Goal: Task Accomplishment & Management: Complete application form

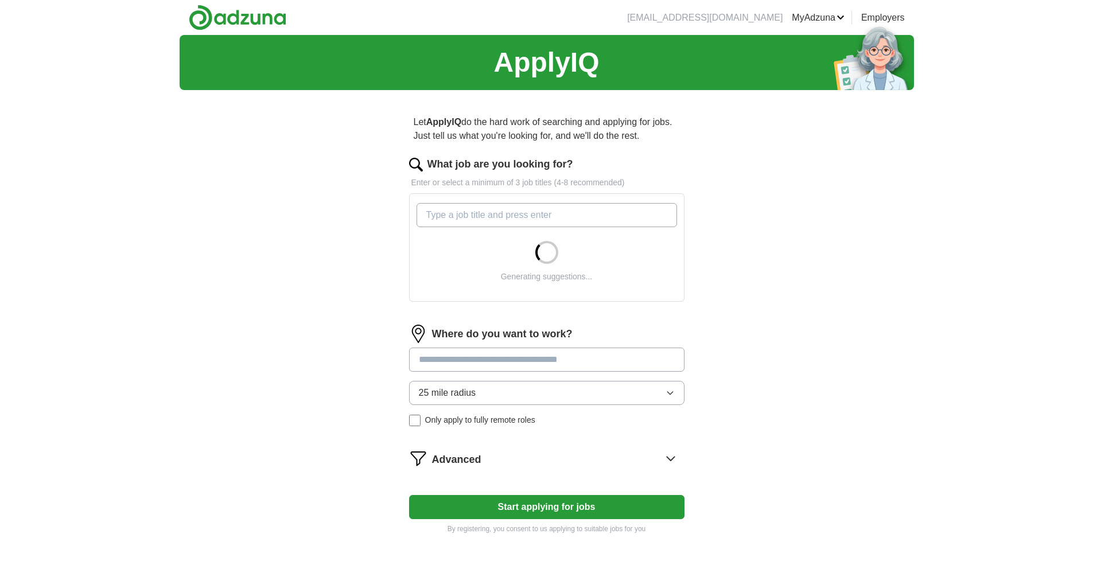
click at [452, 211] on input "What job are you looking for?" at bounding box center [546, 215] width 260 height 24
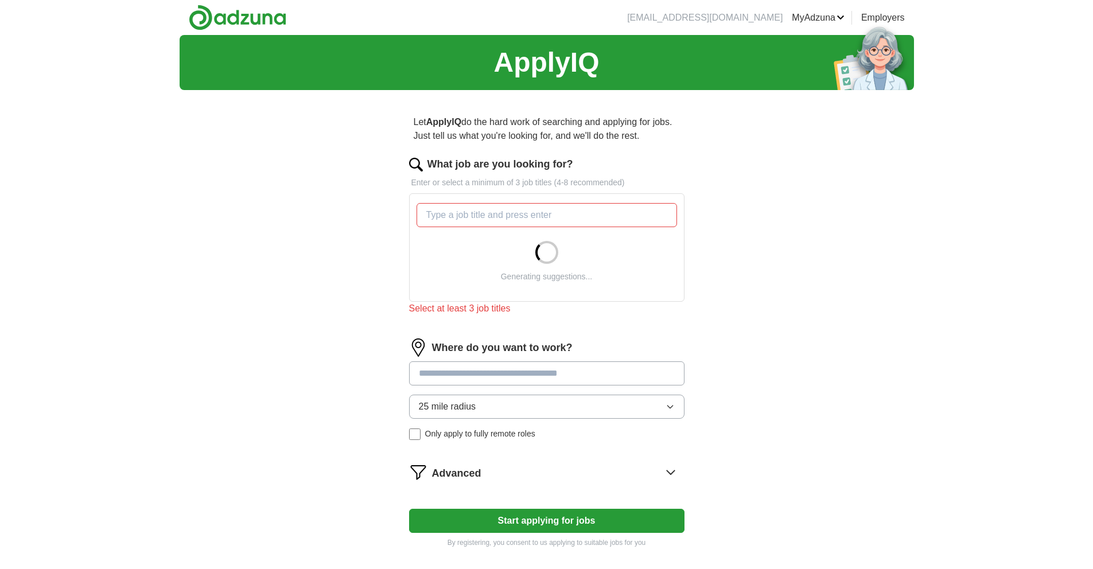
click at [314, 186] on div "ApplyIQ Let ApplyIQ do the hard work of searching and applying for jobs. Just t…" at bounding box center [547, 319] width 734 height 569
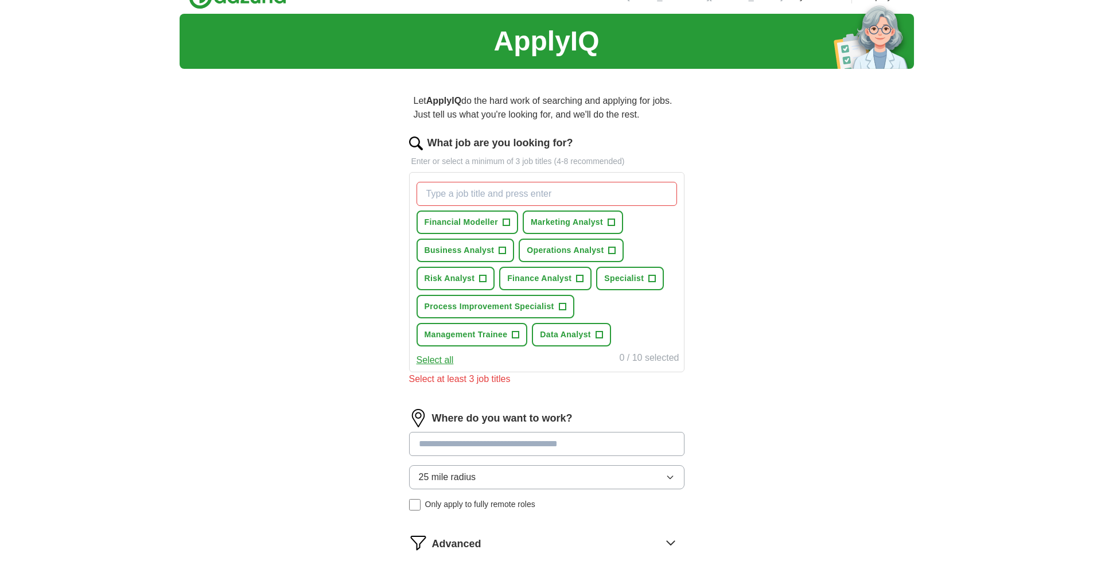
scroll to position [24, 0]
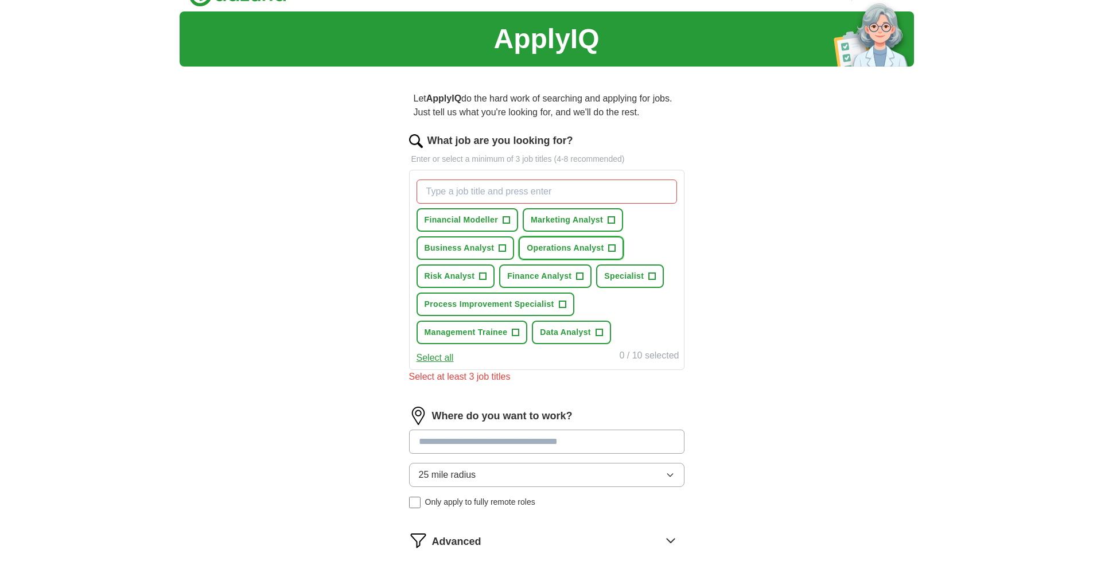
click at [609, 244] on span "+" at bounding box center [612, 248] width 7 height 9
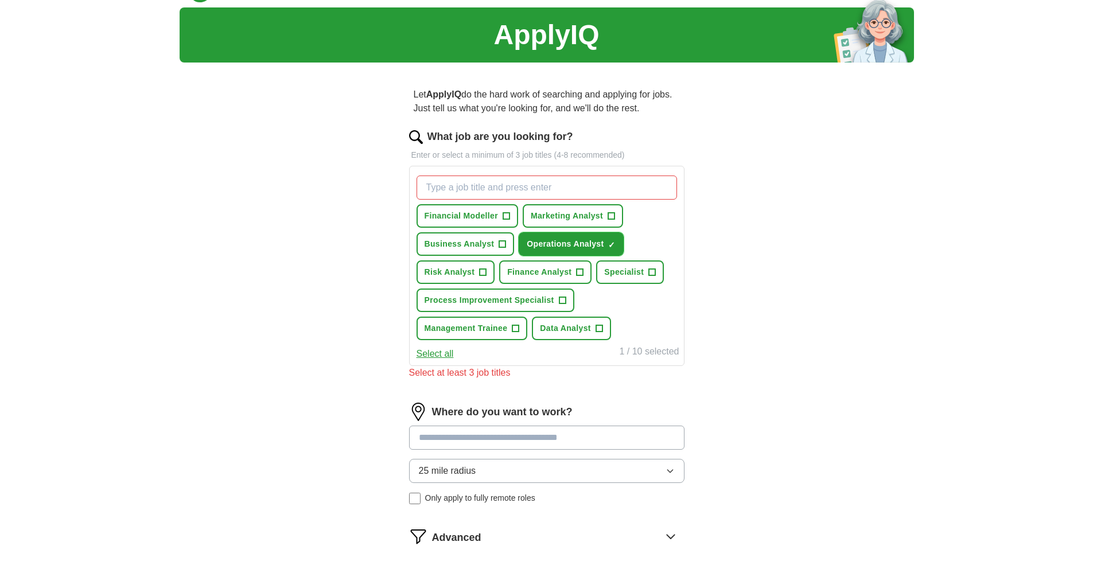
scroll to position [44, 0]
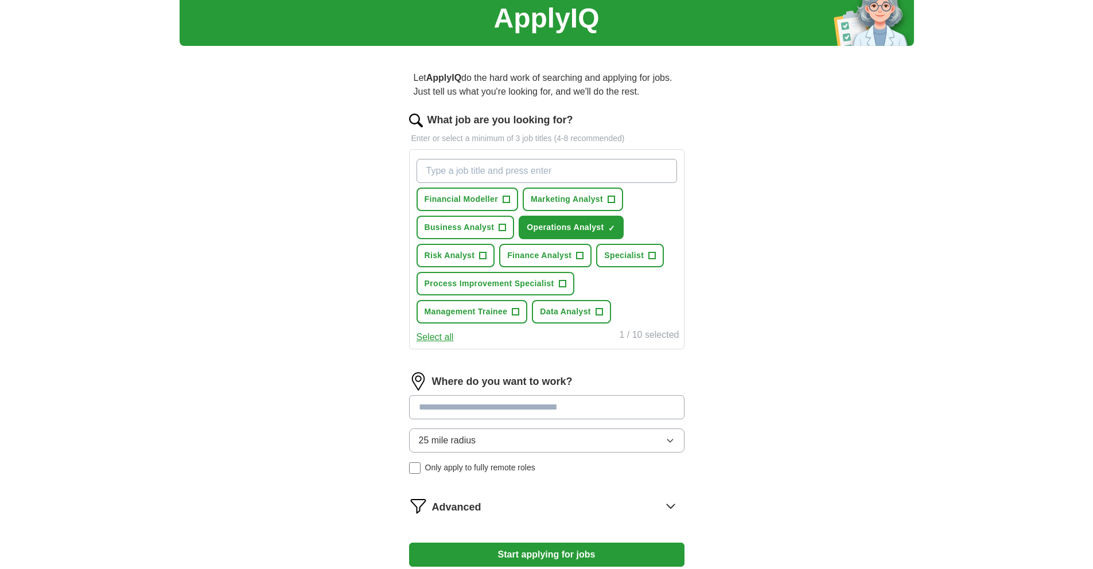
click at [556, 170] on input "What job are you looking for?" at bounding box center [546, 171] width 260 height 24
type input "consulting"
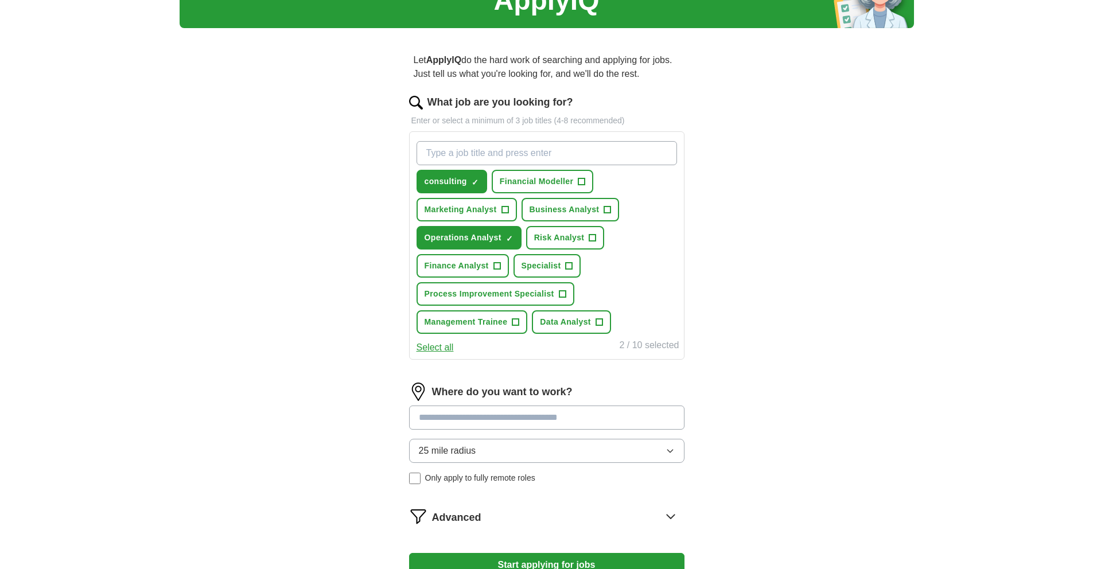
scroll to position [38, 0]
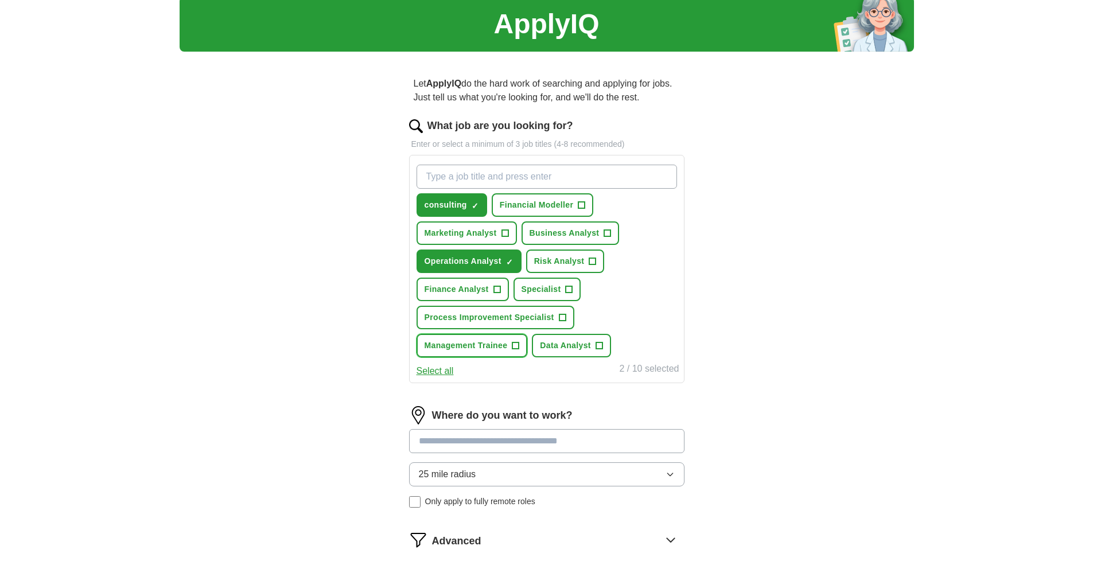
click at [511, 346] on button "Management Trainee +" at bounding box center [471, 346] width 111 height 24
click at [553, 313] on span "Process Improvement Specialist" at bounding box center [489, 317] width 130 height 12
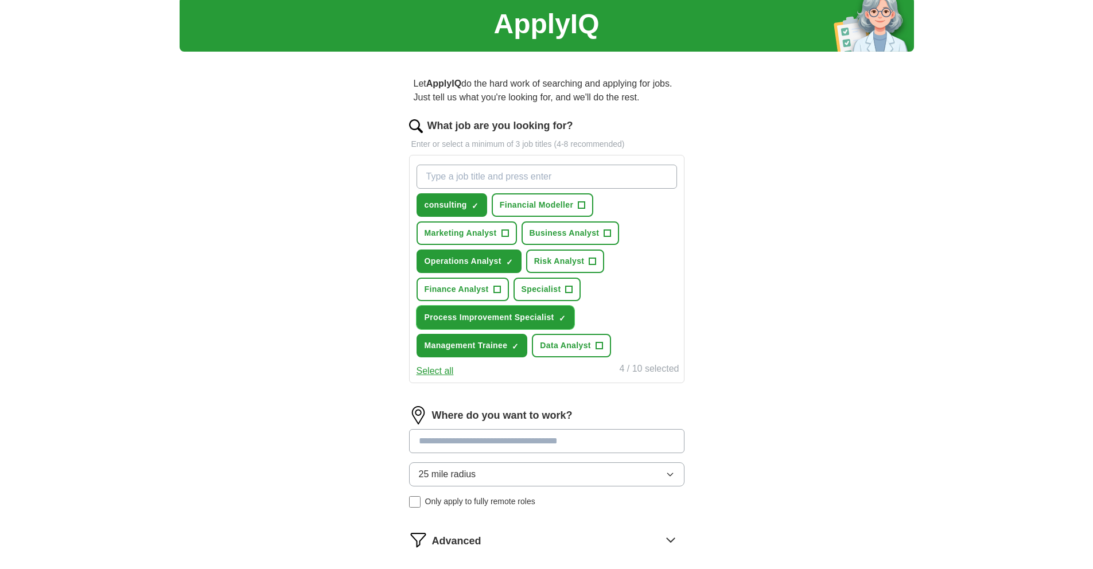
click at [0, 0] on span "×" at bounding box center [0, 0] width 0 height 0
click at [520, 171] on input "What job are you looking for?" at bounding box center [546, 177] width 260 height 24
type input "process improvement"
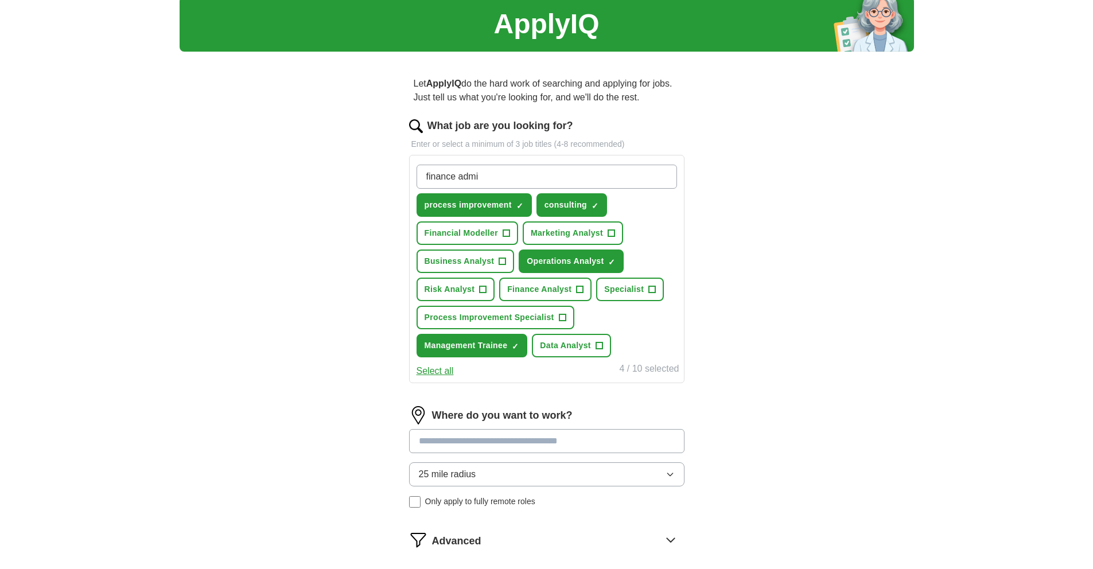
type input "finance admin"
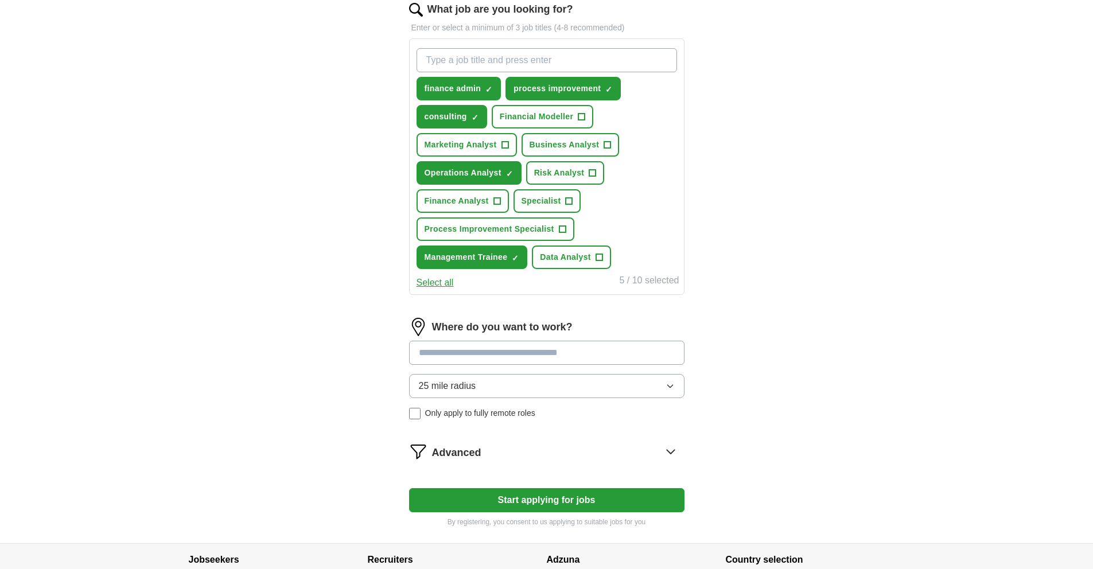
scroll to position [216, 0]
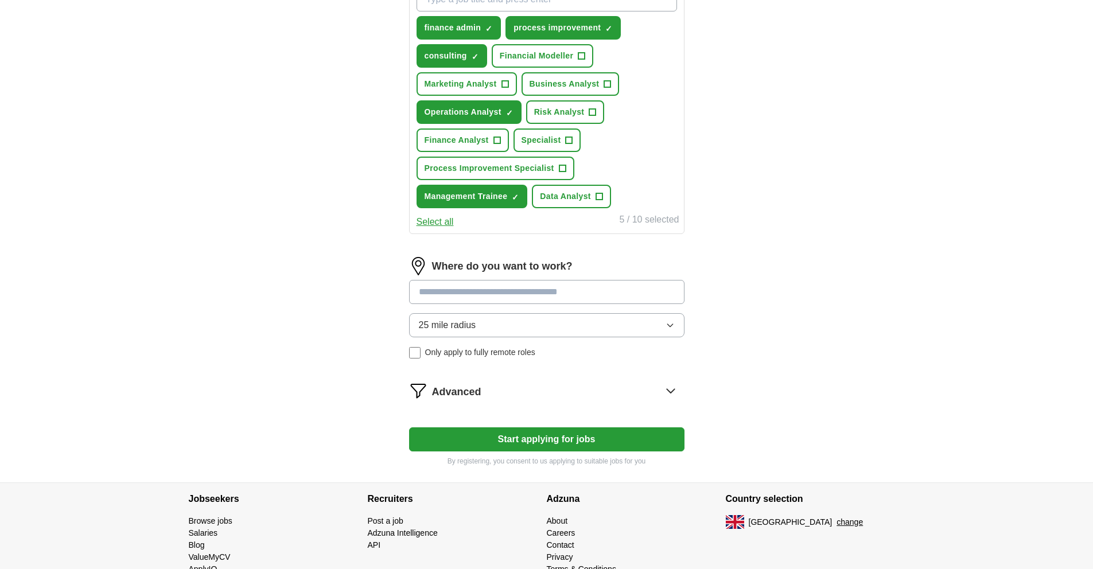
click at [509, 329] on button "25 mile radius" at bounding box center [546, 325] width 275 height 24
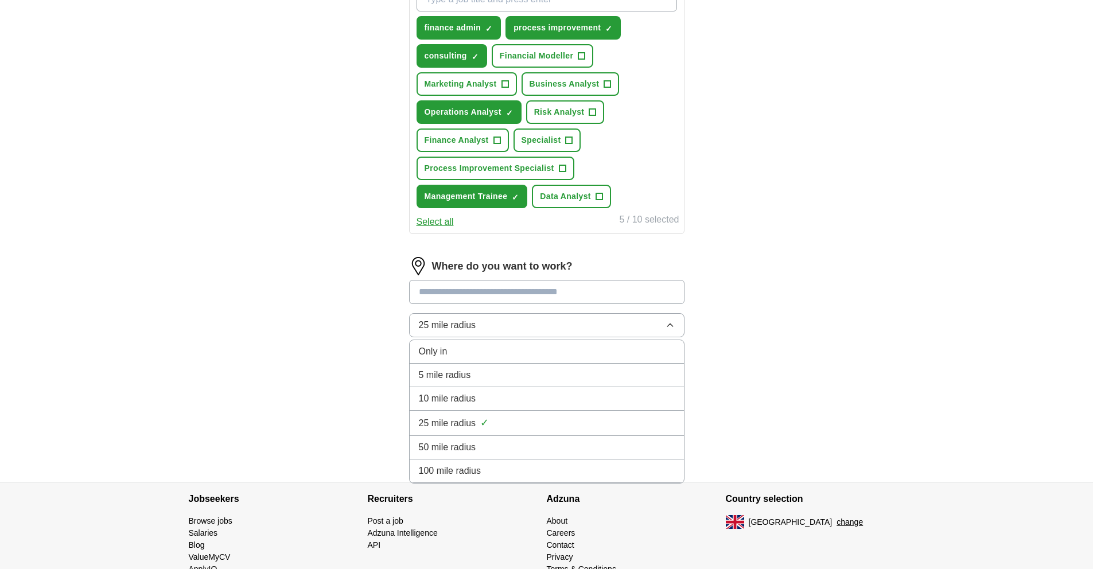
click at [509, 329] on button "25 mile radius" at bounding box center [546, 325] width 275 height 24
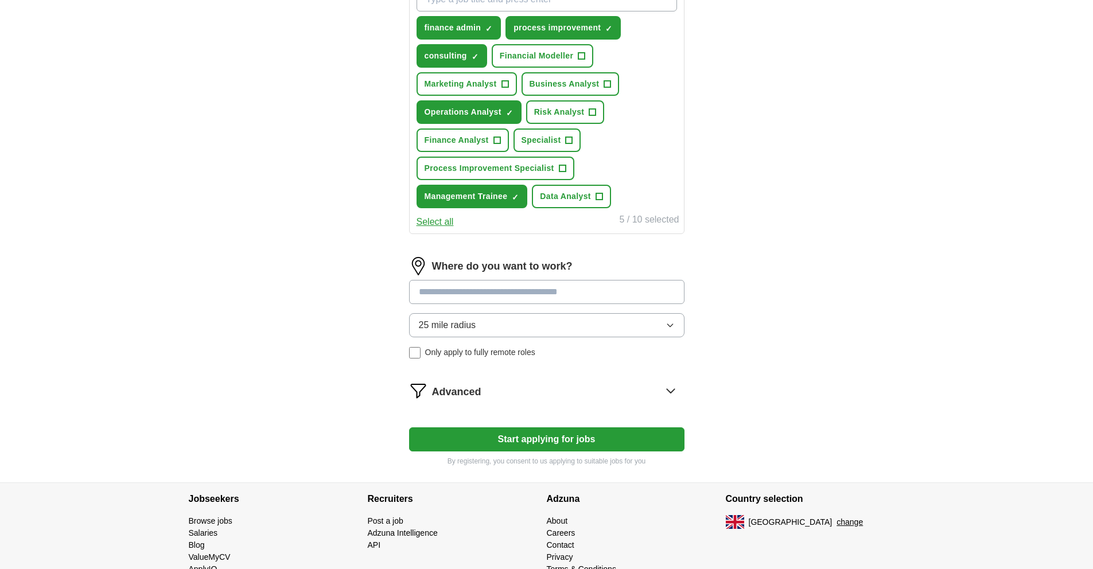
click at [500, 293] on input at bounding box center [546, 292] width 275 height 24
type input "*******"
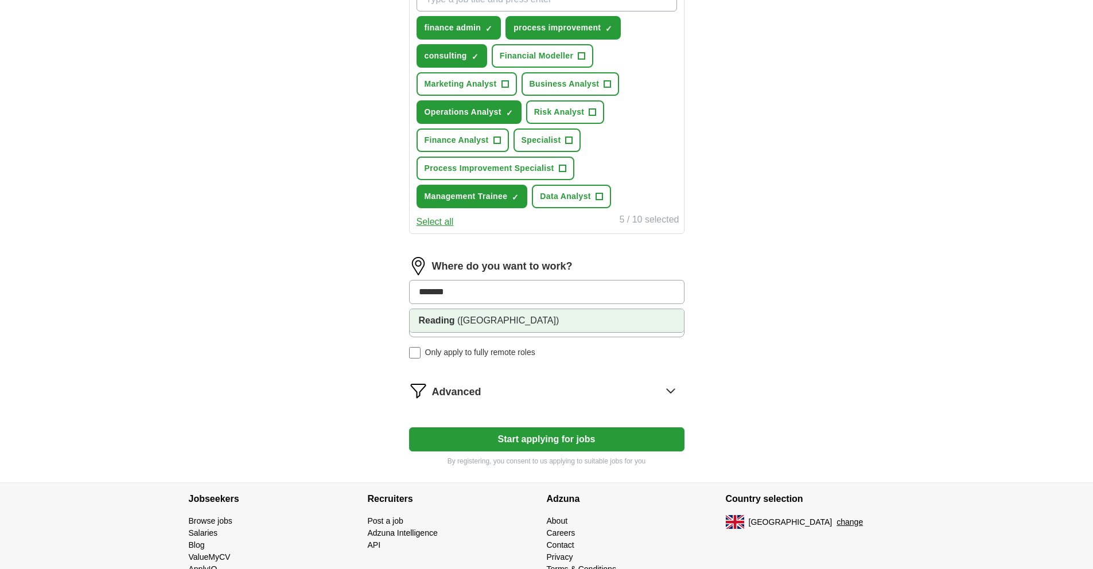
click at [470, 328] on li "Reading ([GEOGRAPHIC_DATA])" at bounding box center [547, 320] width 274 height 23
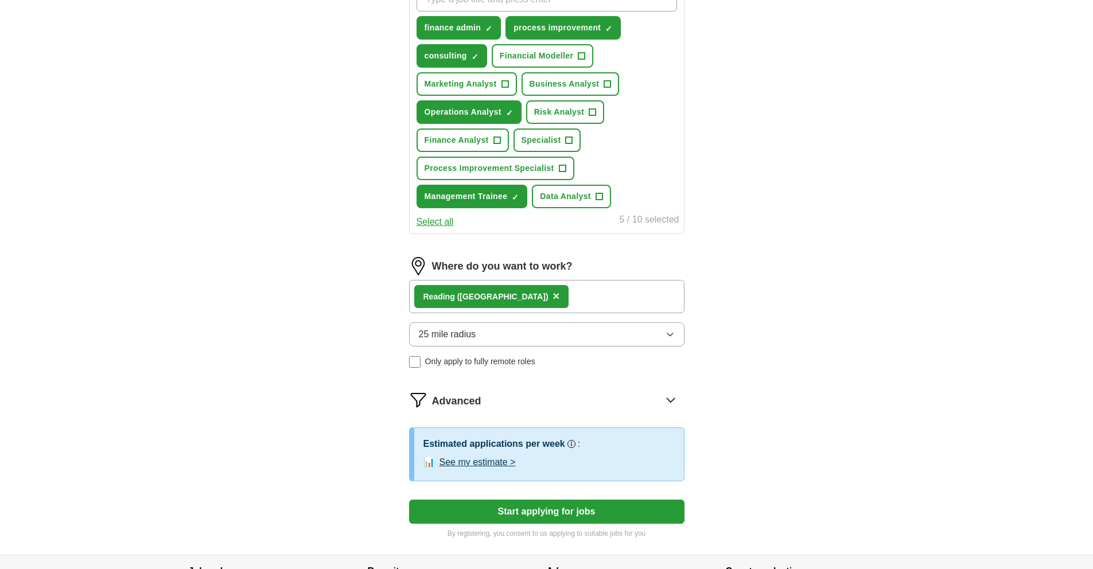
click at [531, 293] on div "Reading ([GEOGRAPHIC_DATA]) ×" at bounding box center [546, 296] width 275 height 33
click at [541, 297] on div "Reading ([GEOGRAPHIC_DATA]) ×" at bounding box center [546, 296] width 275 height 33
click at [548, 302] on div "Reading ([GEOGRAPHIC_DATA]) ×" at bounding box center [546, 296] width 275 height 33
click at [553, 299] on span "×" at bounding box center [556, 296] width 7 height 13
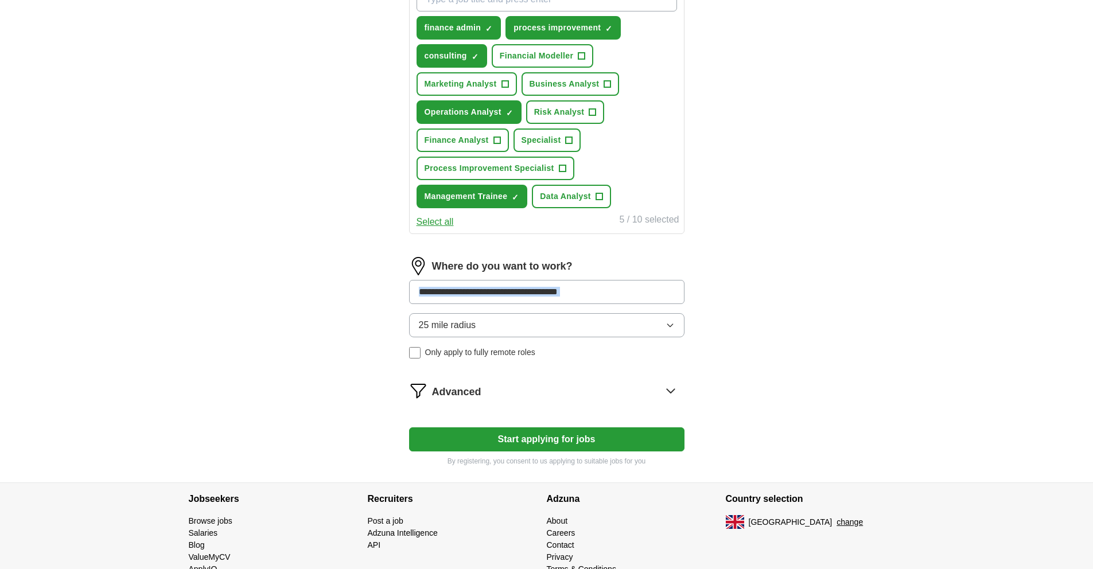
click at [507, 297] on input at bounding box center [546, 292] width 275 height 24
type input "*****"
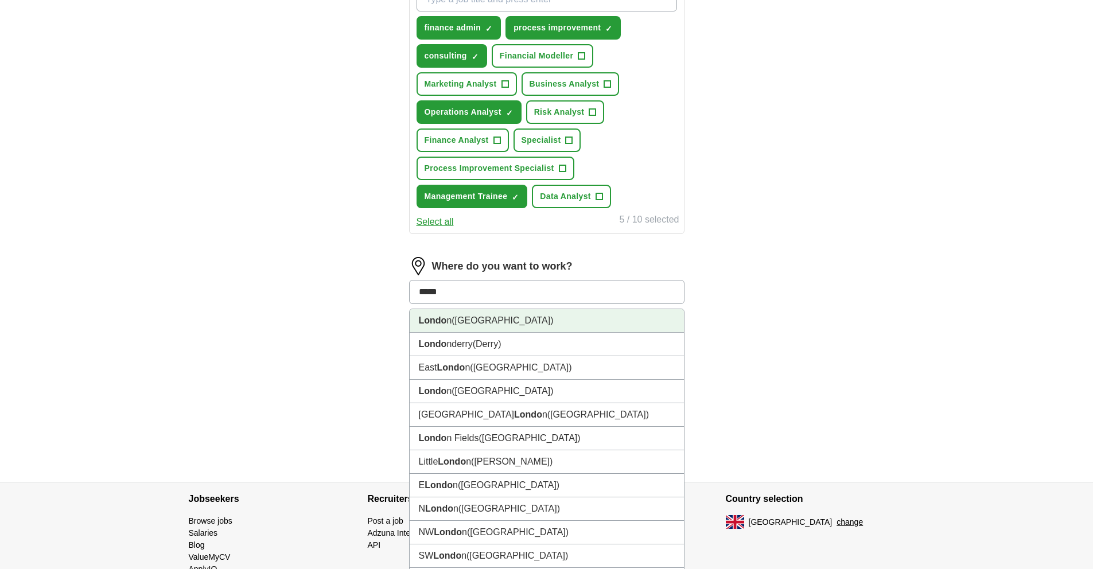
click at [558, 328] on li "Londo n ([GEOGRAPHIC_DATA])" at bounding box center [547, 321] width 274 height 24
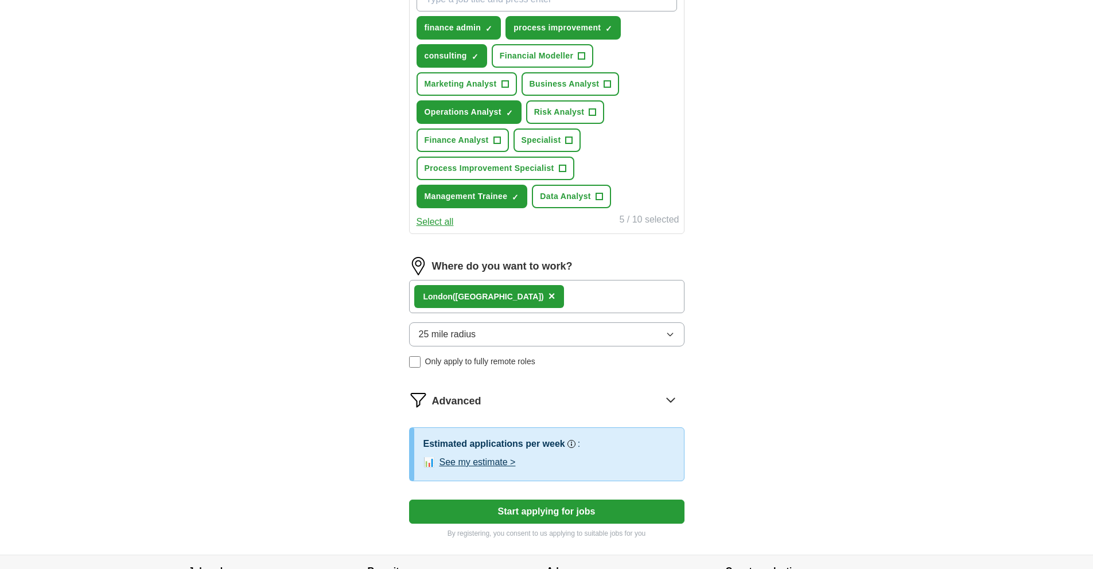
click at [556, 334] on button "25 mile radius" at bounding box center [546, 334] width 275 height 24
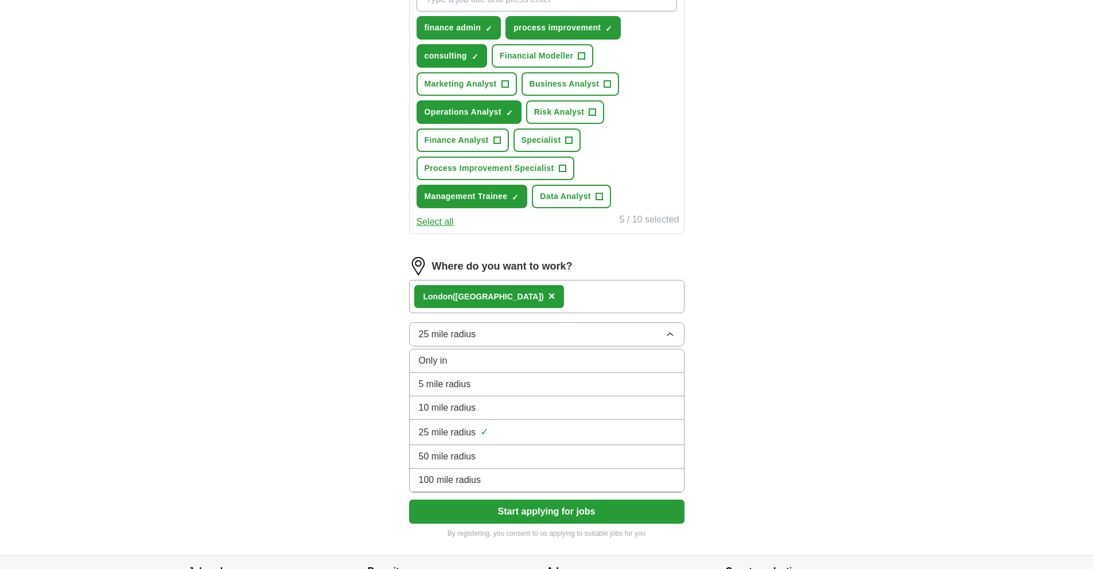
click at [555, 338] on button "25 mile radius" at bounding box center [546, 334] width 275 height 24
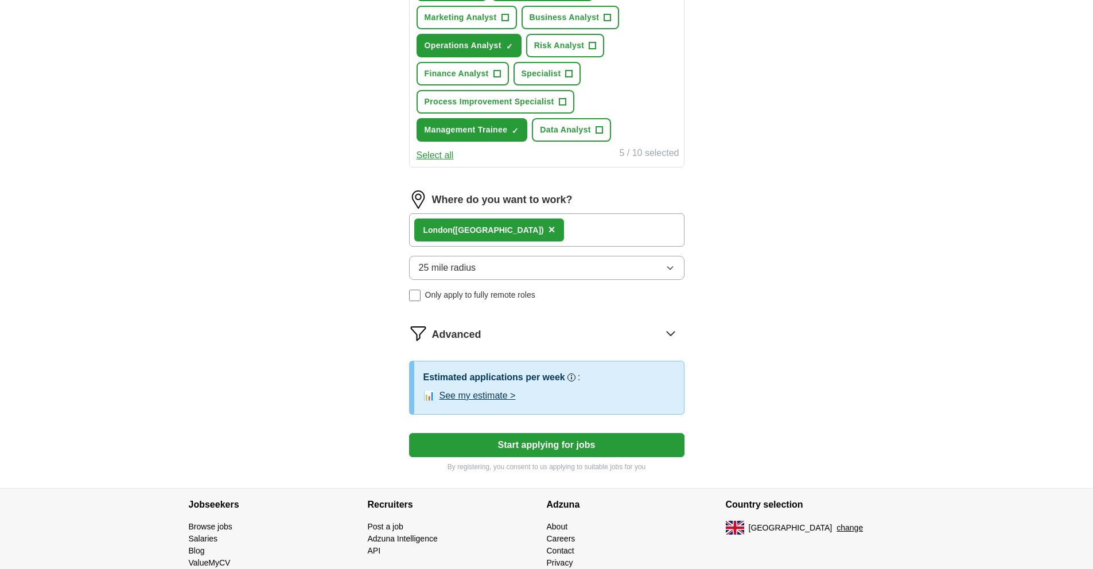
scroll to position [329, 0]
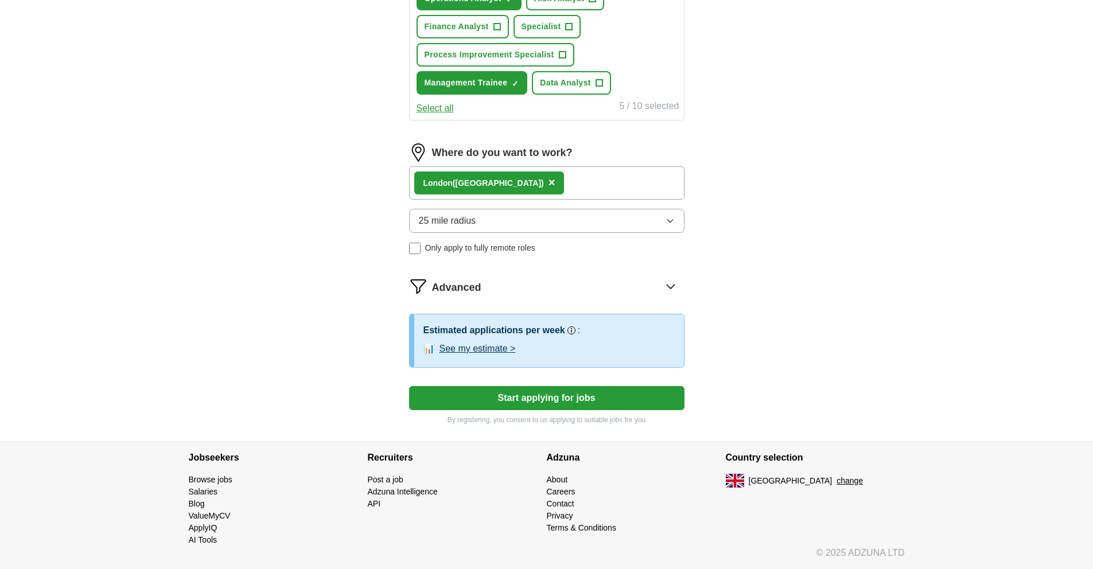
click at [500, 349] on button "See my estimate >" at bounding box center [477, 349] width 76 height 14
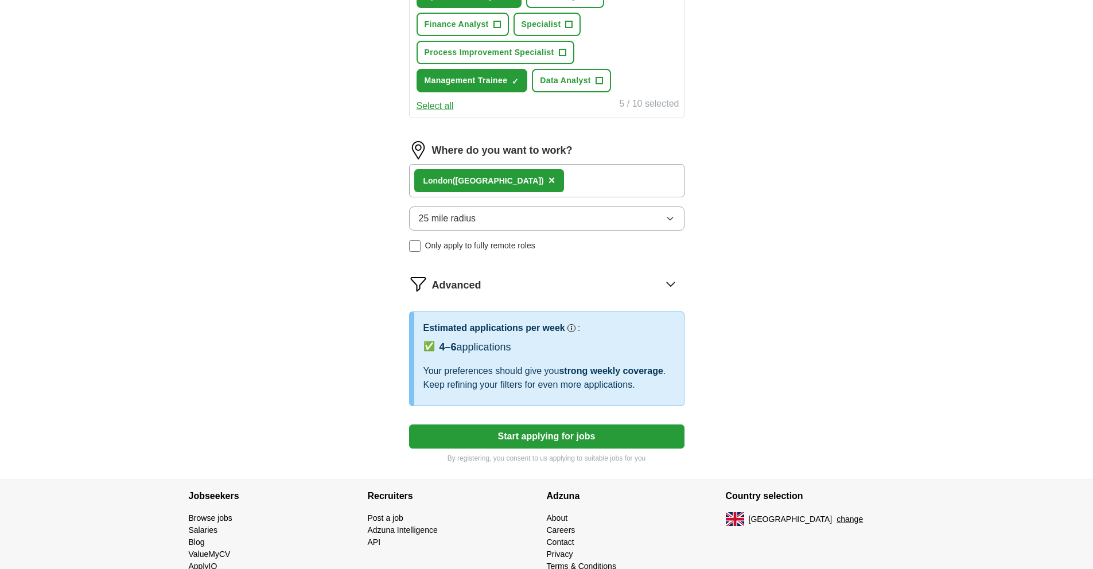
scroll to position [334, 0]
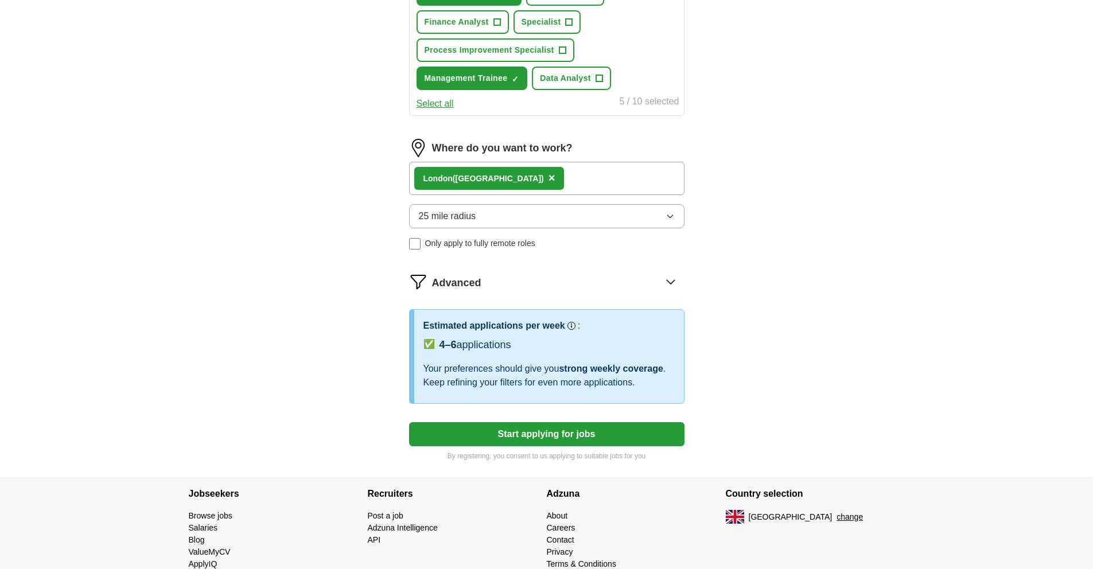
click at [513, 430] on button "Start applying for jobs" at bounding box center [546, 434] width 275 height 24
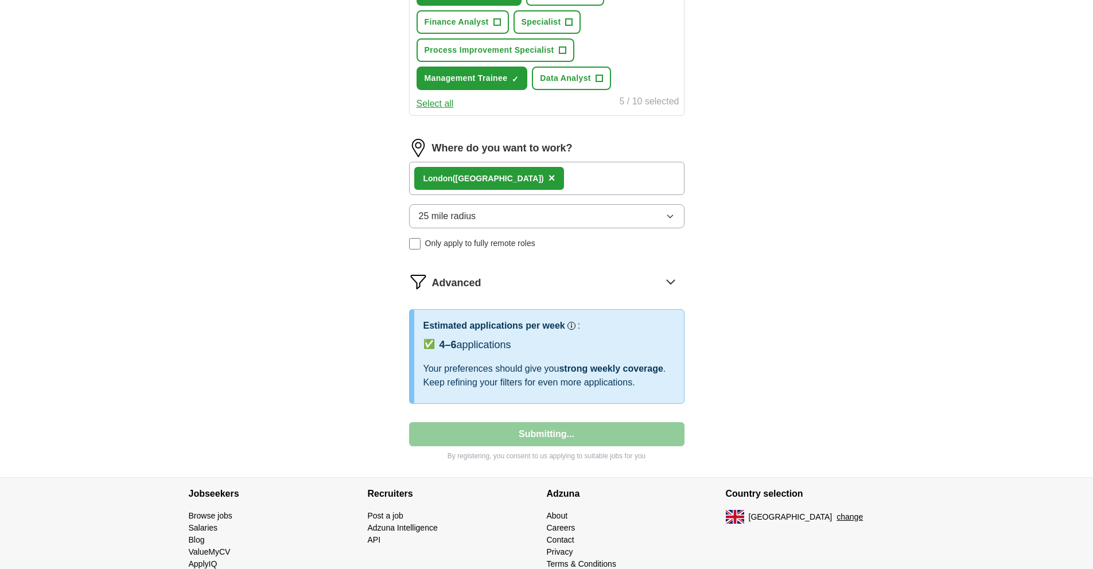
select select "**"
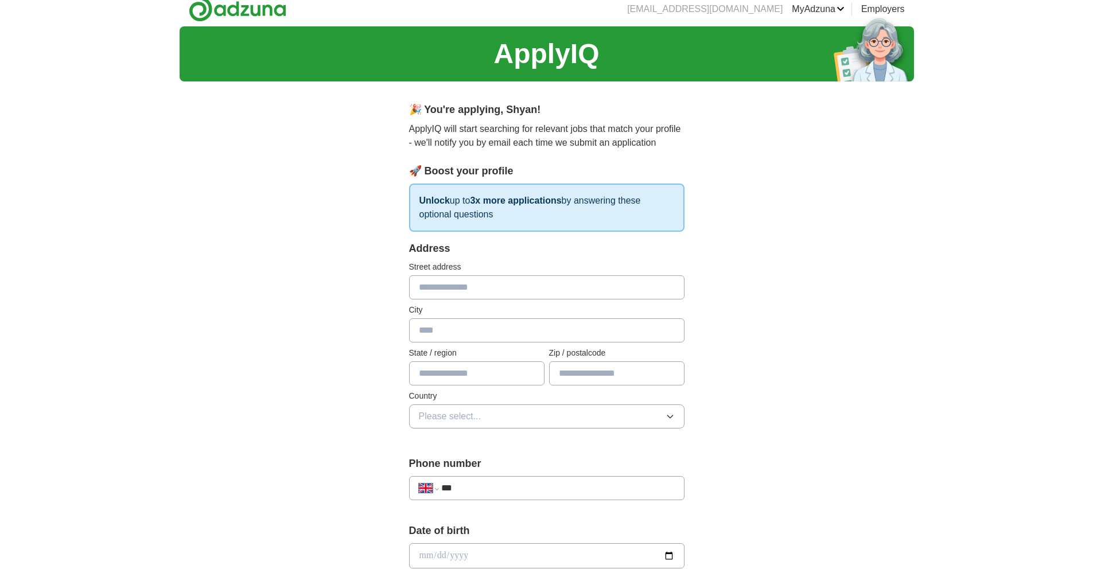
scroll to position [0, 0]
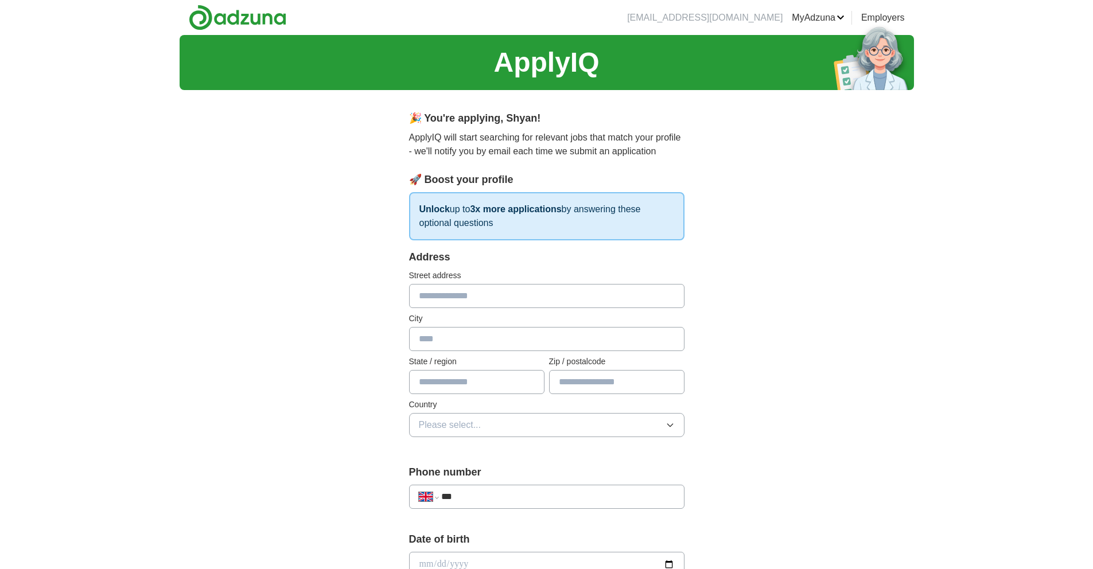
click at [500, 291] on input "text" at bounding box center [546, 296] width 275 height 24
type input "**********"
type input "*****"
type input "********"
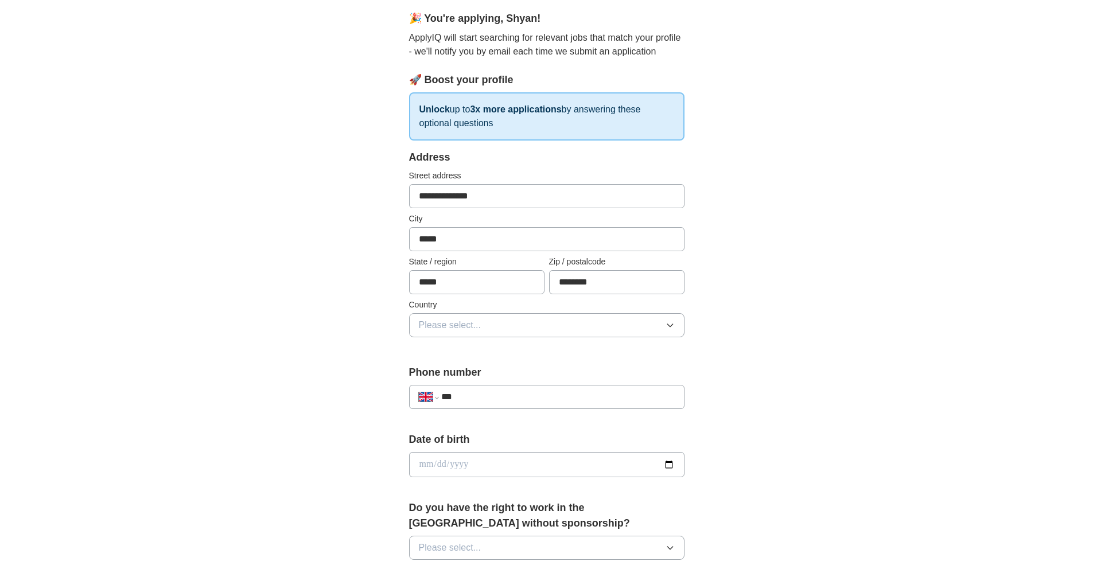
scroll to position [237, 0]
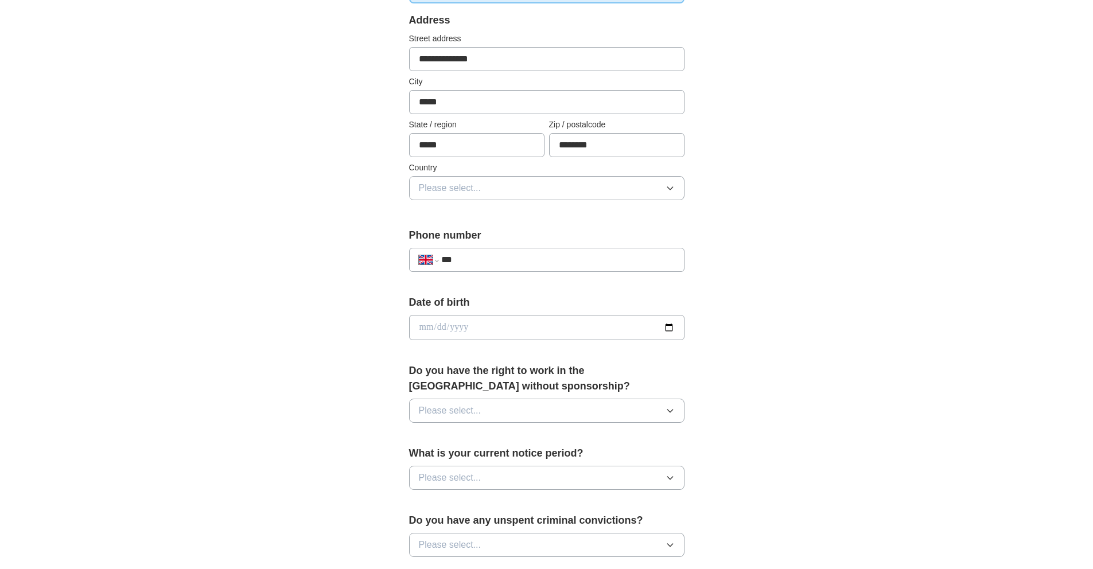
click at [500, 239] on label "Phone number" at bounding box center [546, 235] width 275 height 15
click at [500, 251] on div "**********" at bounding box center [546, 260] width 275 height 24
click at [499, 262] on input "***" at bounding box center [557, 260] width 233 height 14
type input "**********"
click at [500, 319] on input "date" at bounding box center [546, 327] width 275 height 25
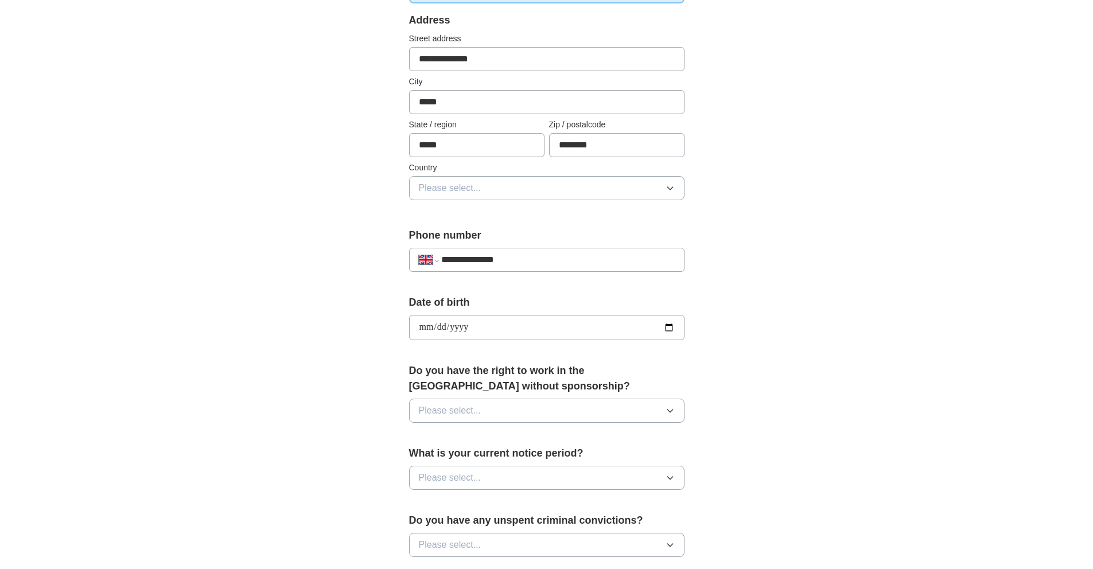
type input "**********"
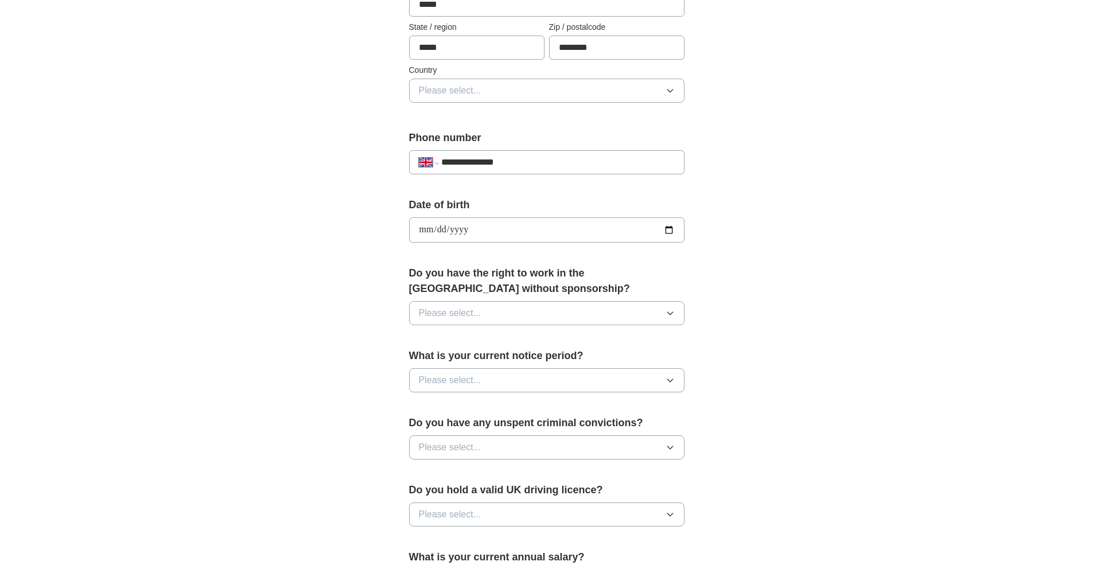
scroll to position [337, 0]
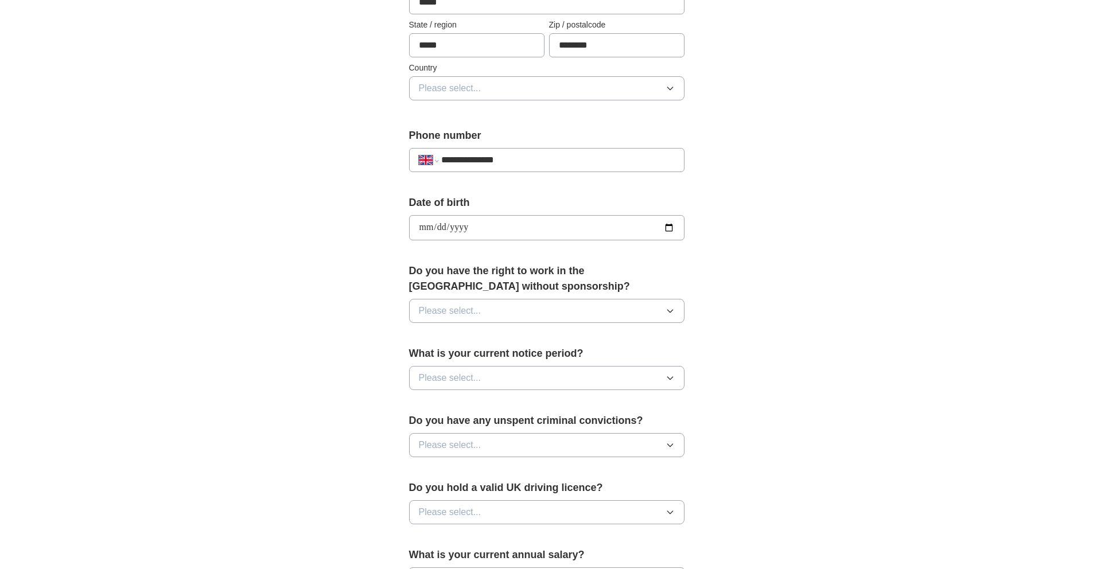
click at [513, 309] on button "Please select..." at bounding box center [546, 311] width 275 height 24
click at [503, 341] on div "Yes" at bounding box center [547, 337] width 256 height 14
click at [507, 370] on button "Please select..." at bounding box center [546, 378] width 275 height 24
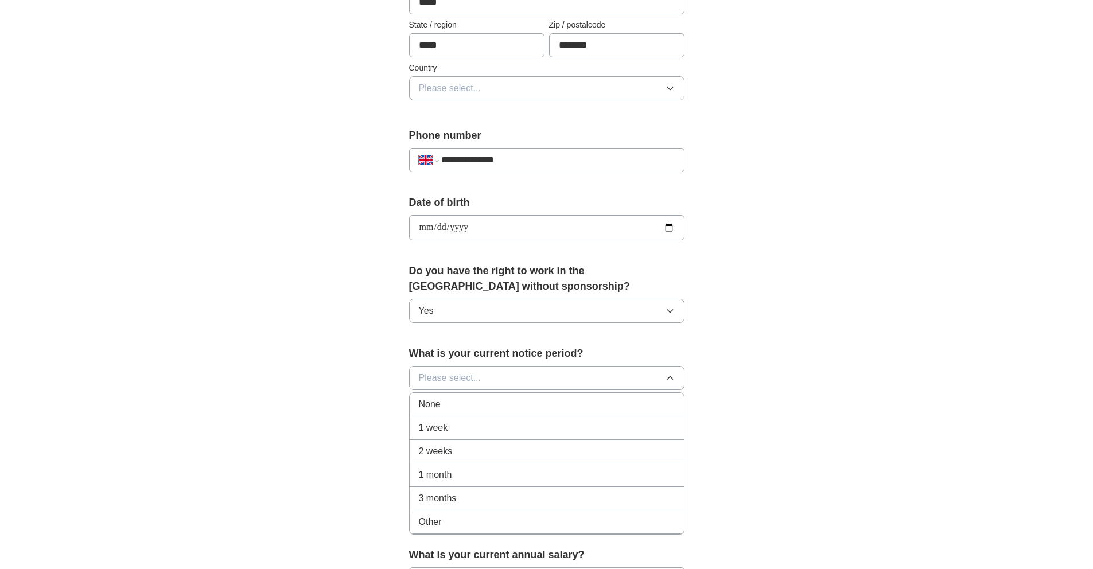
click at [477, 410] on div "None" at bounding box center [547, 405] width 256 height 14
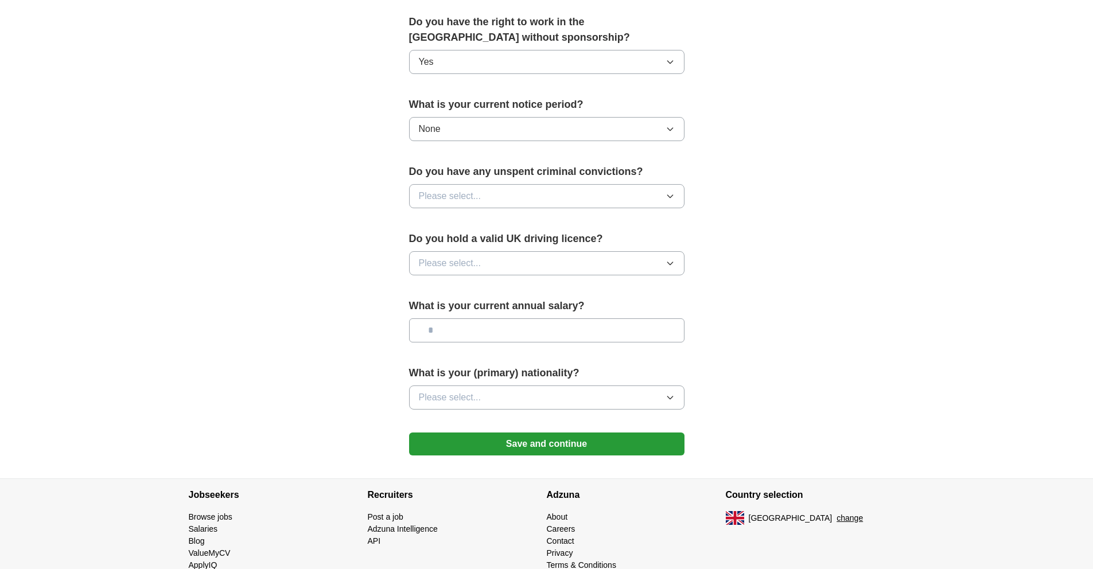
scroll to position [609, 0]
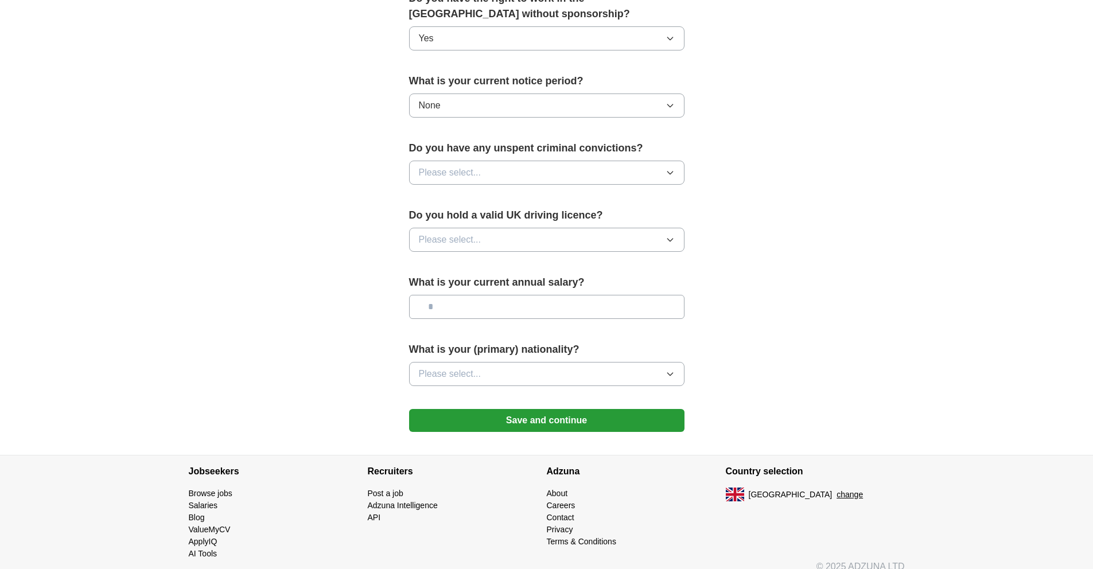
click at [456, 176] on span "Please select..." at bounding box center [450, 173] width 63 height 14
click at [459, 225] on div "No" at bounding box center [547, 223] width 256 height 14
click at [462, 235] on span "Please select..." at bounding box center [450, 240] width 63 height 14
click at [458, 270] on div "Yes" at bounding box center [547, 266] width 256 height 14
click at [467, 306] on input "text" at bounding box center [546, 307] width 275 height 24
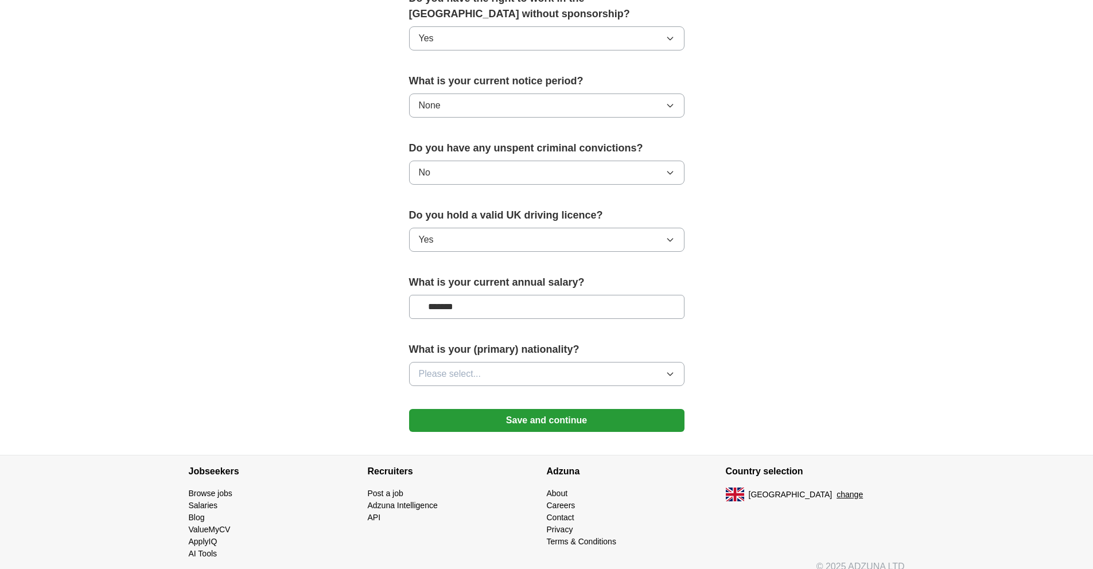
type input "*******"
click at [490, 377] on button "Please select..." at bounding box center [546, 374] width 275 height 24
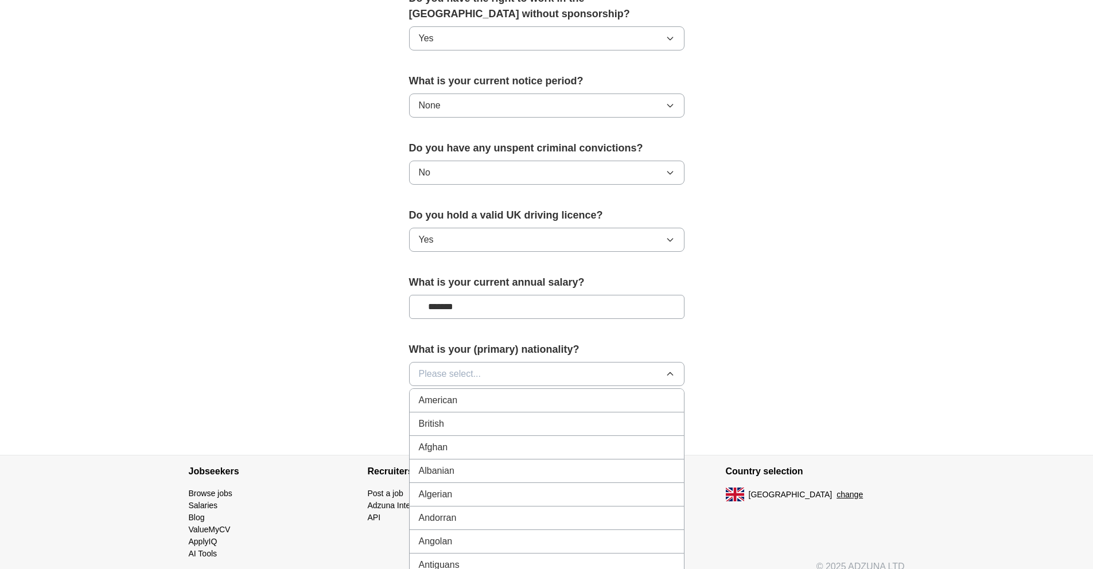
click at [491, 424] on div "British" at bounding box center [547, 424] width 256 height 14
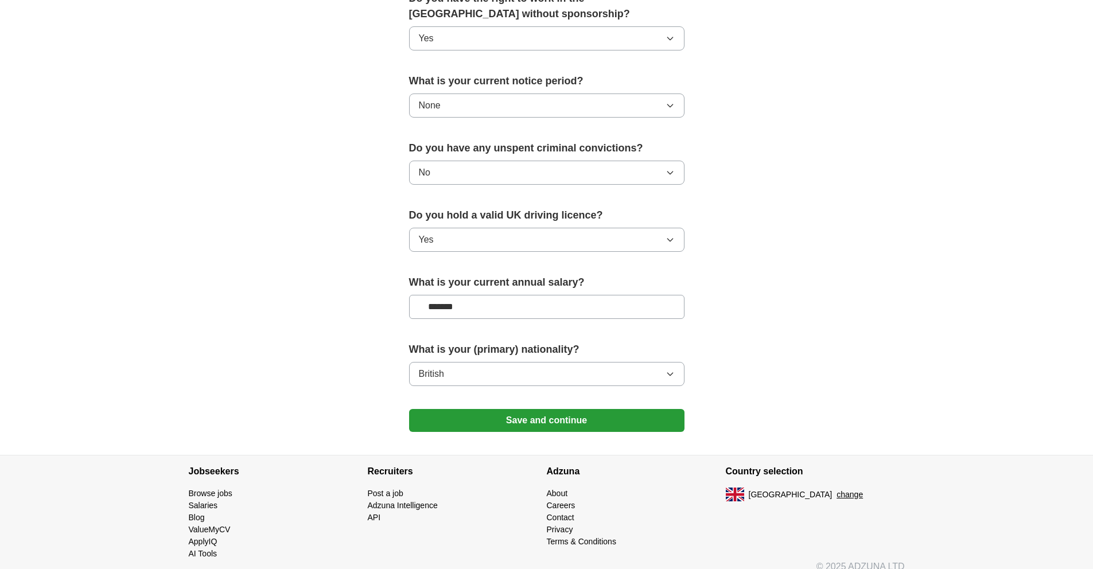
click at [492, 419] on button "Save and continue" at bounding box center [546, 420] width 275 height 23
